Goal: Task Accomplishment & Management: Complete application form

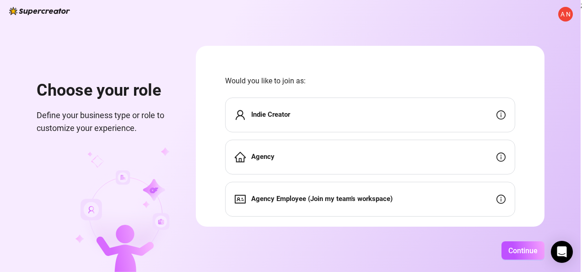
scroll to position [19, 0]
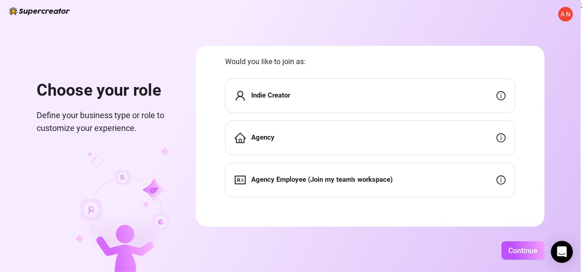
click at [441, 175] on div "Agency Employee (Join my team's workspace)" at bounding box center [370, 180] width 290 height 35
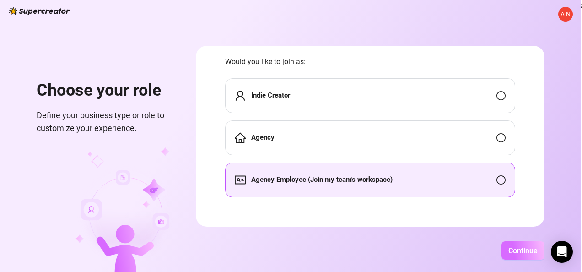
click at [513, 252] on span "Continue" at bounding box center [523, 250] width 29 height 9
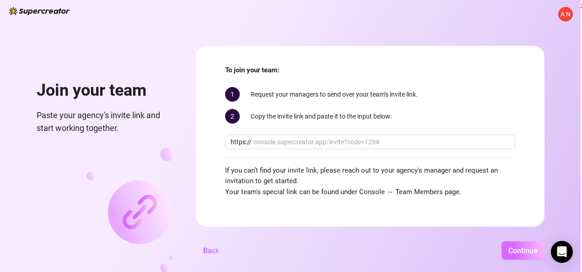
scroll to position [10, 0]
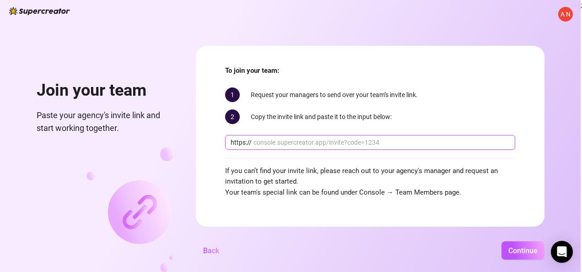
paste input "[DOMAIN_NAME][URL]"
type input "[DOMAIN_NAME][URL]"
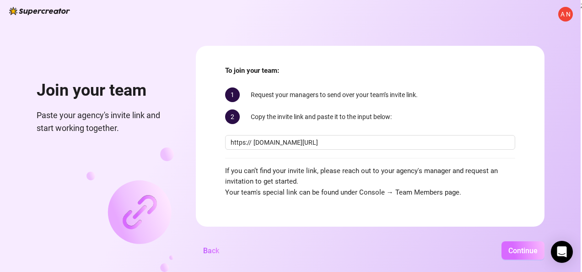
scroll to position [0, 0]
click at [515, 254] on span "Continue" at bounding box center [523, 250] width 29 height 9
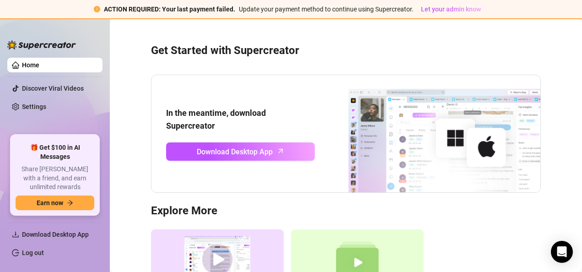
scroll to position [16, 0]
